Goal: Information Seeking & Learning: Learn about a topic

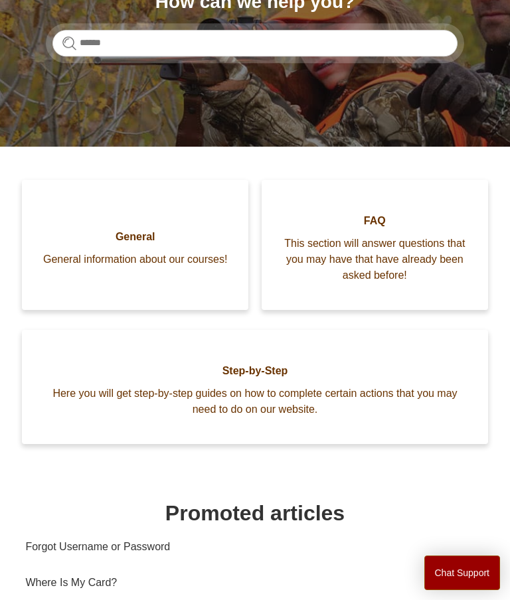
scroll to position [221, 0]
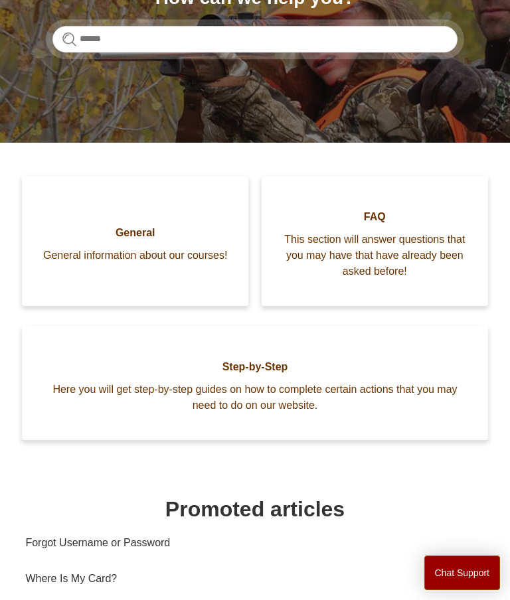
click at [430, 244] on span "This section will answer questions that you may have that have already been ask…" at bounding box center [375, 256] width 187 height 48
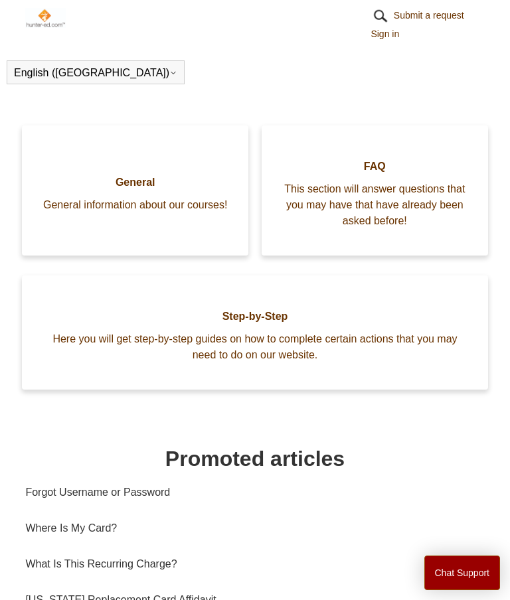
scroll to position [274, 0]
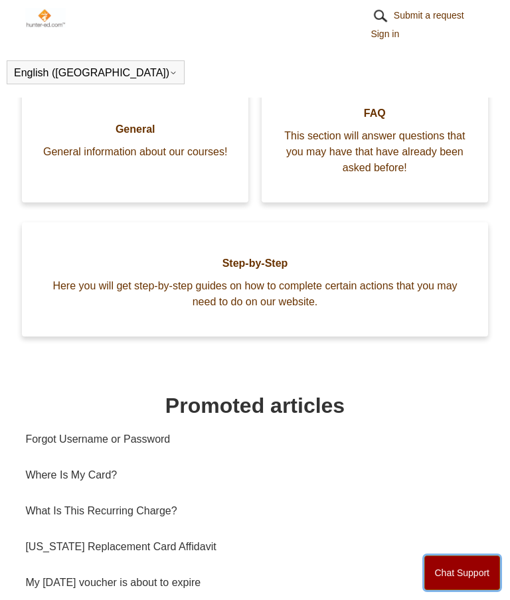
click at [448, 573] on button "Chat Support" at bounding box center [462, 573] width 76 height 35
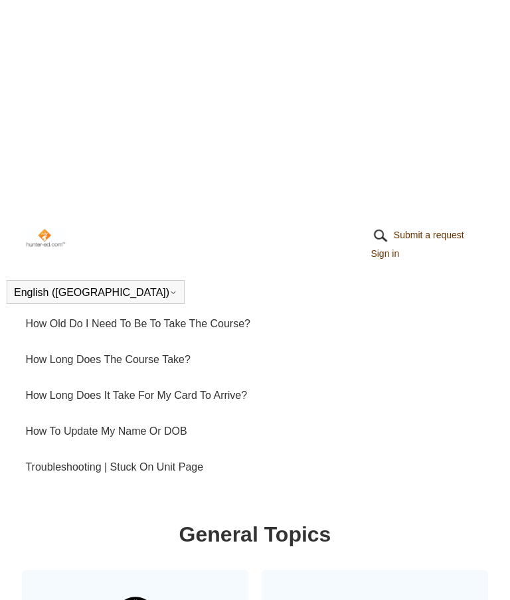
scroll to position [827, 0]
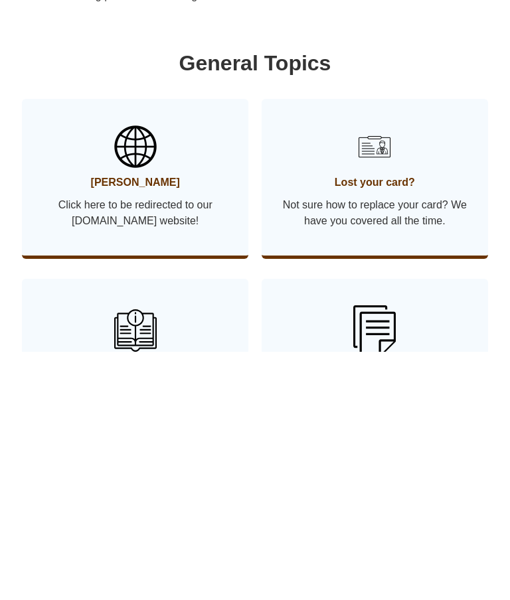
click at [128, 424] on span "Hunter Ed" at bounding box center [135, 432] width 187 height 16
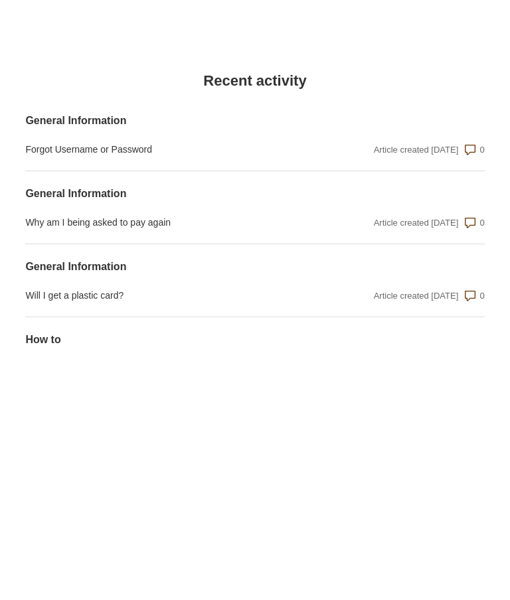
scroll to position [1528, 0]
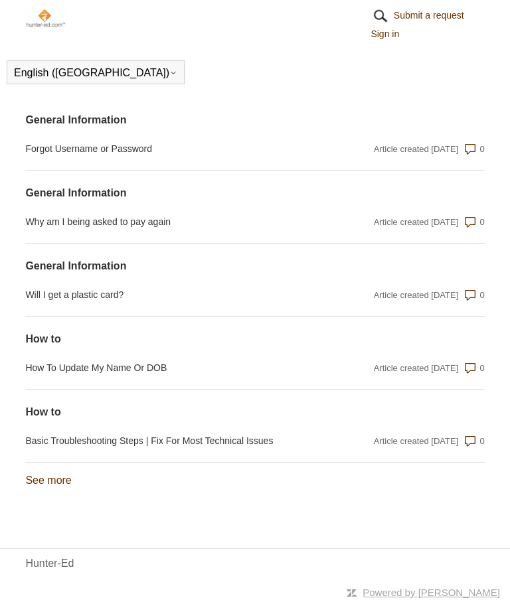
click at [293, 600] on div "Powered by [PERSON_NAME]" at bounding box center [255, 591] width 510 height 25
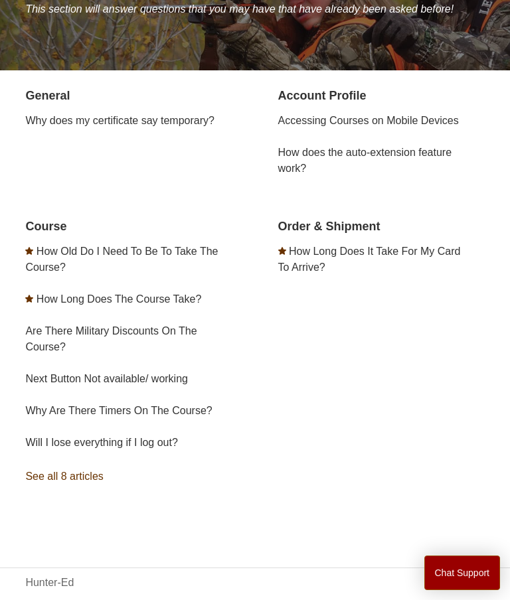
scroll to position [200, 0]
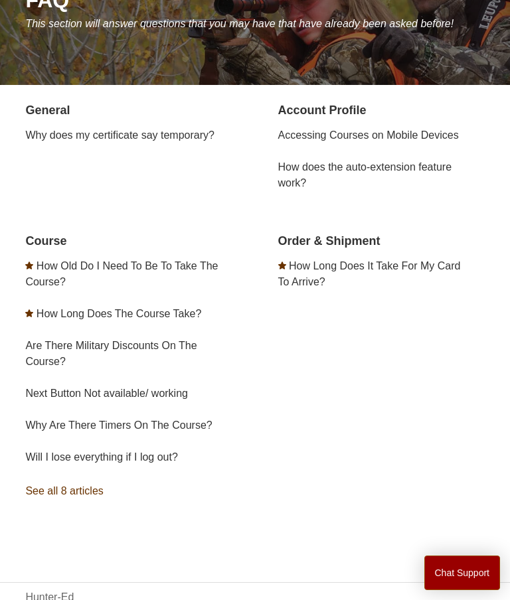
click at [52, 509] on link "See all 8 articles" at bounding box center [128, 492] width 207 height 36
click at [450, 590] on button "Chat Support" at bounding box center [462, 573] width 76 height 35
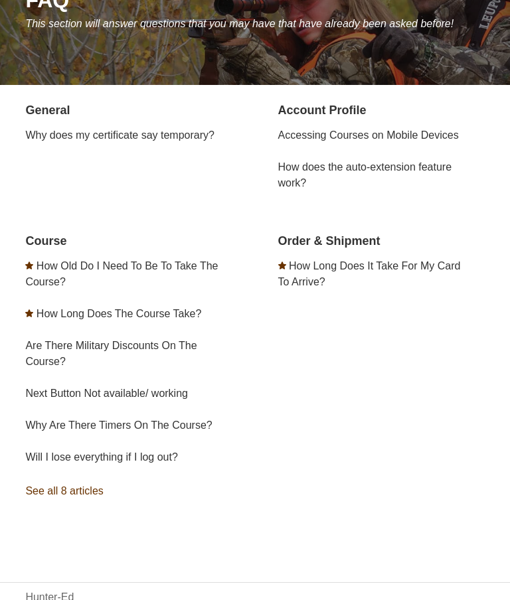
click at [262, 600] on div "Hunter-Ed" at bounding box center [255, 598] width 510 height 16
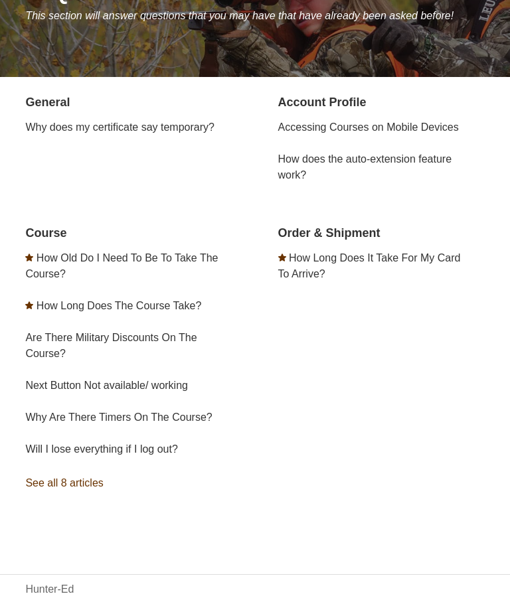
scroll to position [0, 0]
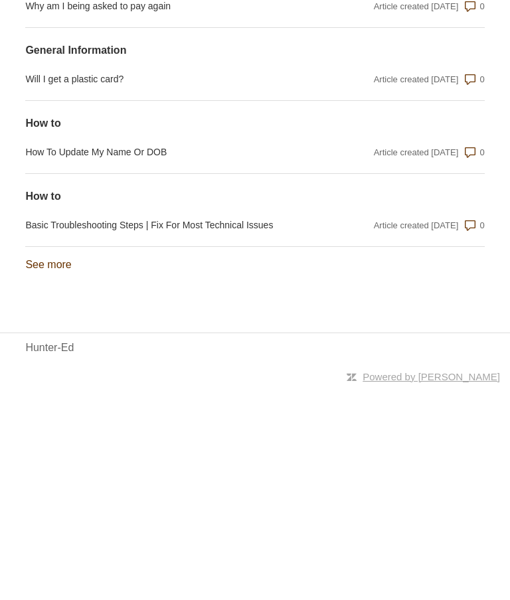
scroll to position [1595, 0]
